Goal: Task Accomplishment & Management: Complete application form

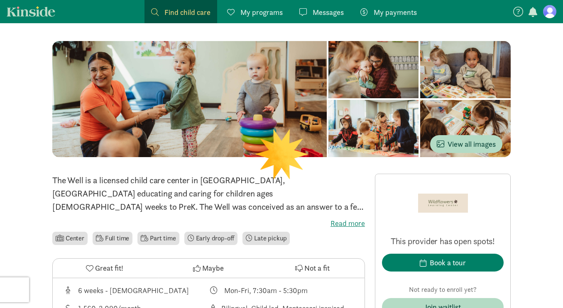
scroll to position [128, 0]
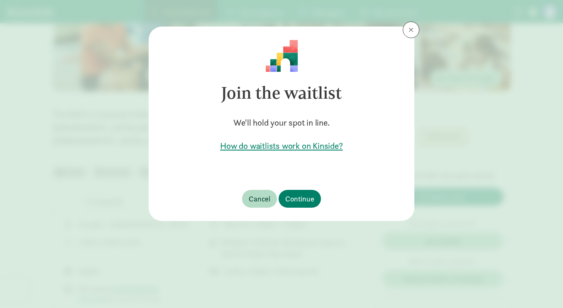
click at [315, 148] on h5 "How do waitlists work on Kinside?" at bounding box center [281, 146] width 239 height 12
click at [297, 195] on span "Continue" at bounding box center [299, 198] width 29 height 11
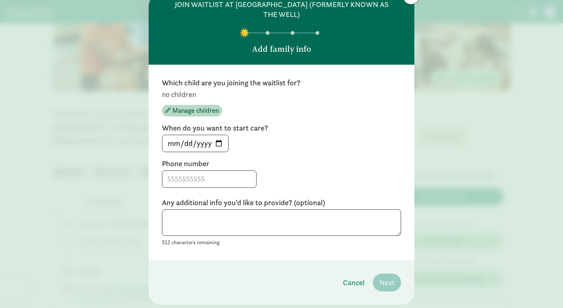
scroll to position [55, 0]
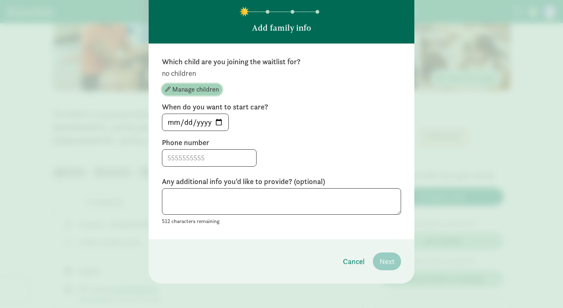
click at [211, 91] on span "Manage children" at bounding box center [195, 90] width 46 height 10
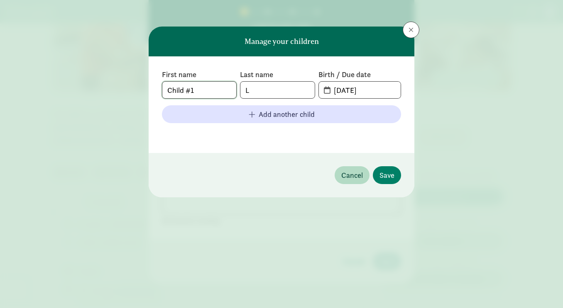
click at [202, 91] on input "Child #1" at bounding box center [199, 90] width 74 height 17
click at [206, 91] on input "Child #1" at bounding box center [199, 90] width 74 height 17
click at [254, 92] on input "L" at bounding box center [277, 90] width 74 height 17
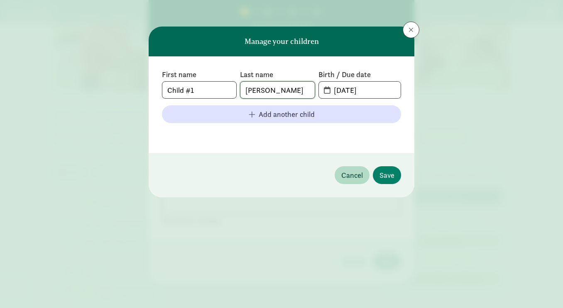
type input "[PERSON_NAME]"
click at [327, 92] on span "[DATE]" at bounding box center [360, 90] width 82 height 17
click at [346, 90] on input "[DATE]" at bounding box center [365, 90] width 72 height 17
click at [340, 90] on input "[DATE]" at bounding box center [365, 90] width 72 height 17
click at [350, 90] on input "[DATE]" at bounding box center [365, 90] width 72 height 17
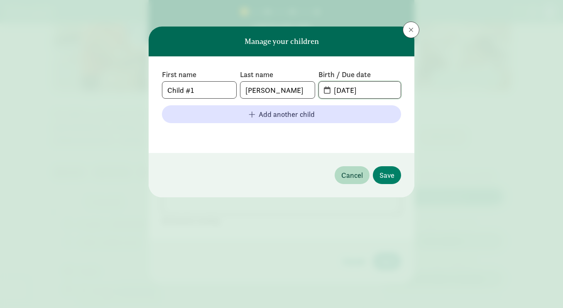
type input "[DATE]"
click at [348, 135] on footer at bounding box center [281, 135] width 239 height 10
click at [389, 176] on span "Save" at bounding box center [386, 175] width 15 height 11
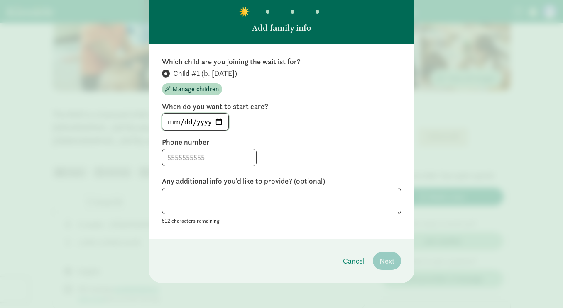
click at [218, 123] on input "[DATE]" at bounding box center [195, 122] width 66 height 17
click at [288, 137] on label "Phone number" at bounding box center [281, 142] width 239 height 10
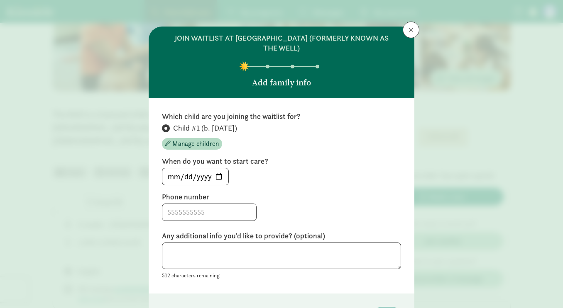
scroll to position [38, 0]
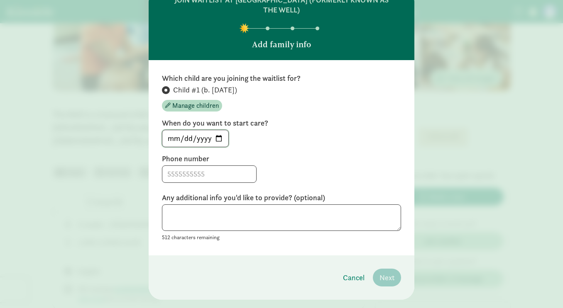
click at [221, 139] on input "[DATE]" at bounding box center [195, 138] width 66 height 17
type input "[DATE]"
click at [194, 175] on input at bounding box center [209, 174] width 94 height 17
type input "3057786929"
click at [186, 208] on textarea at bounding box center [281, 218] width 239 height 27
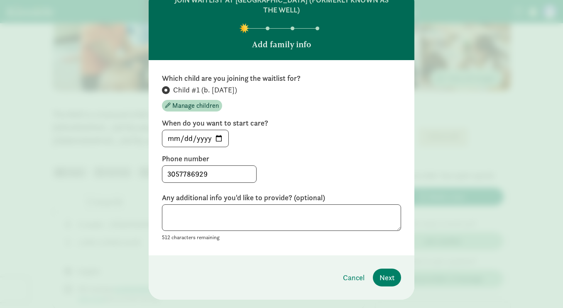
click at [264, 176] on div "3057786929" at bounding box center [281, 174] width 239 height 17
click at [386, 274] on span "Next" at bounding box center [386, 277] width 15 height 11
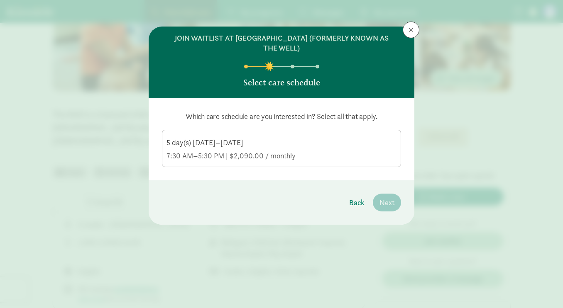
scroll to position [0, 0]
click at [208, 144] on div "5 day(s) [DATE]–[DATE]" at bounding box center [281, 143] width 230 height 10
click at [0, 0] on input "5 day(s) [DATE]–[DATE] 7:30 AM–5:30 PM | $2,090.00 / monthly" at bounding box center [0, 0] width 0 height 0
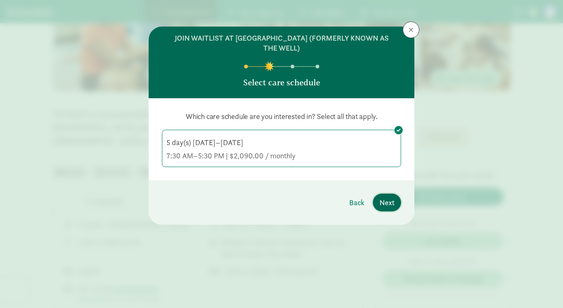
click at [384, 203] on span "Next" at bounding box center [386, 202] width 15 height 11
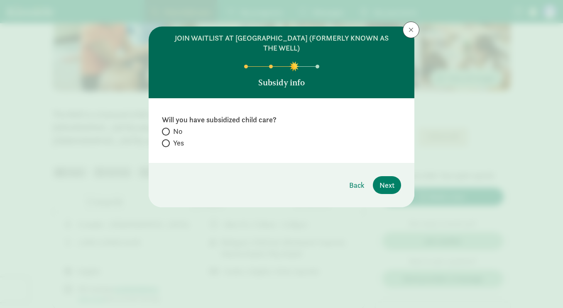
click at [168, 132] on span at bounding box center [166, 132] width 8 height 8
click at [167, 132] on input "No" at bounding box center [164, 131] width 5 height 5
radio input "true"
click at [391, 189] on span "Next" at bounding box center [386, 185] width 15 height 11
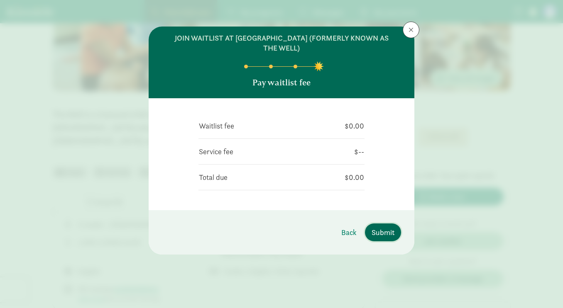
click at [383, 237] on span "Submit" at bounding box center [383, 232] width 23 height 11
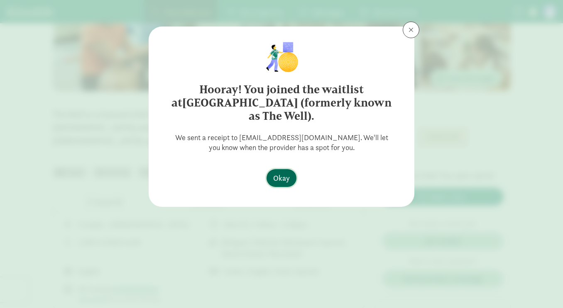
click at [286, 180] on span "Okay" at bounding box center [281, 178] width 17 height 11
